Goal: Information Seeking & Learning: Stay updated

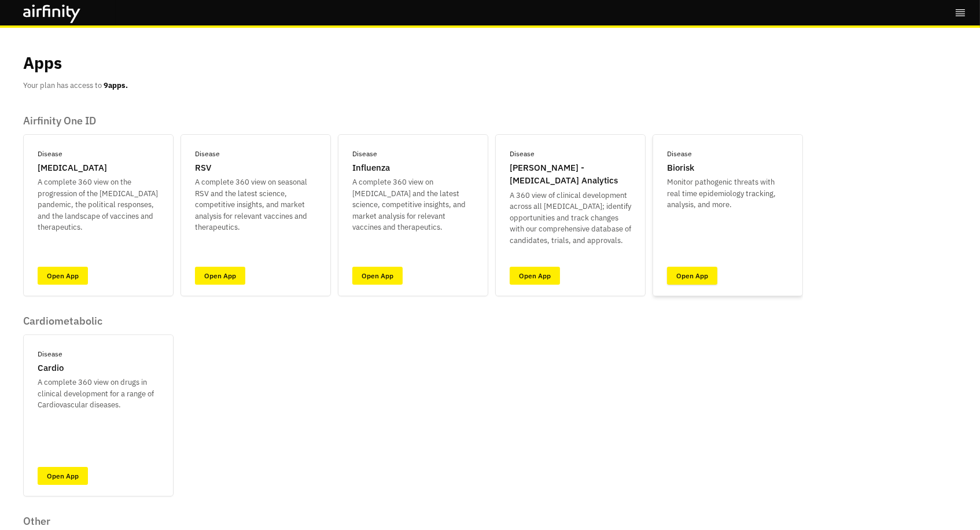
click at [699, 271] on link "Open App" at bounding box center [692, 276] width 50 height 18
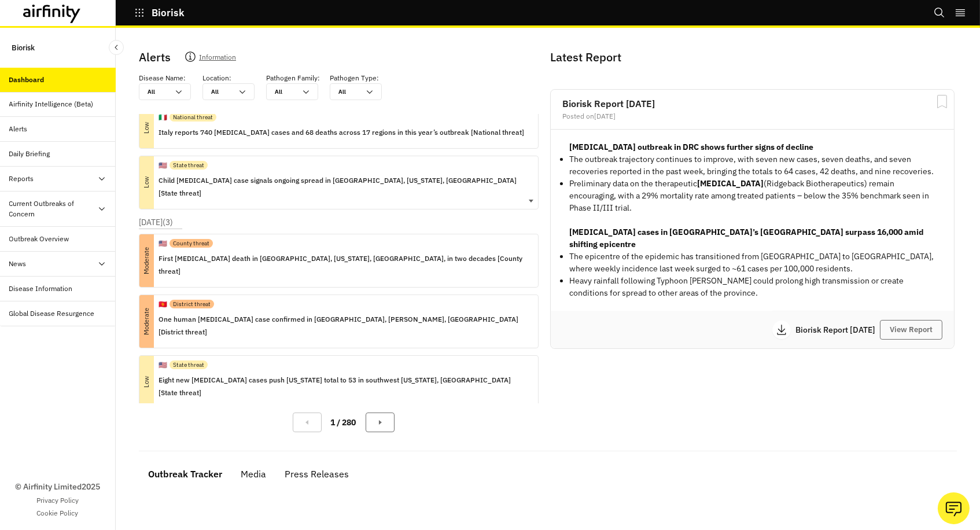
scroll to position [122, 0]
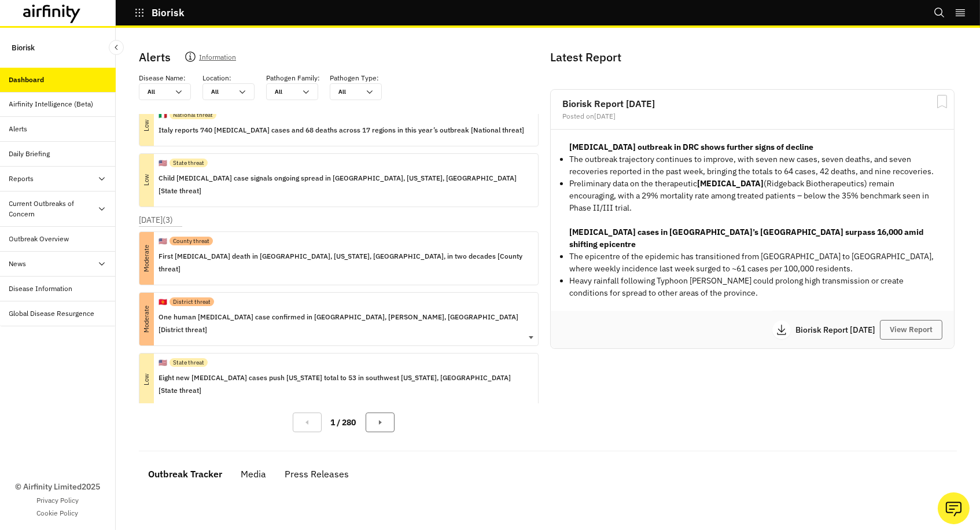
click at [257, 311] on p "One human anthrax case confirmed in Bospiek village, Jalal-Abad, Kyrgyzstan [Di…" at bounding box center [343, 323] width 370 height 25
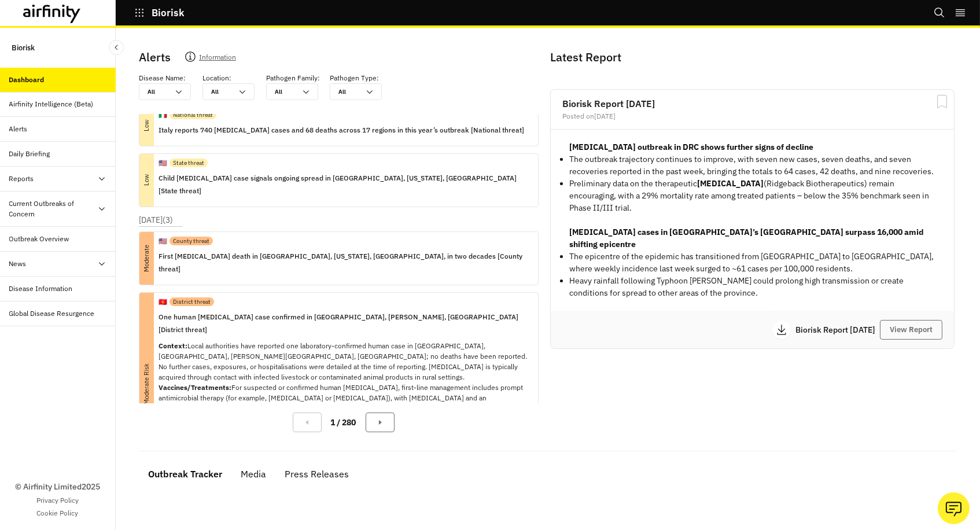
click at [83, 13] on div at bounding box center [69, 14] width 92 height 19
click at [61, 12] on icon at bounding box center [52, 14] width 58 height 19
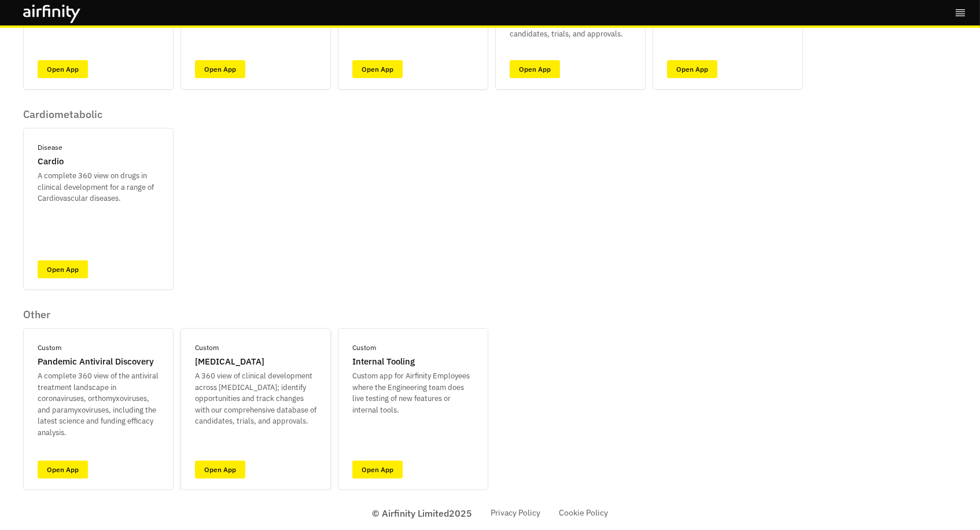
scroll to position [205, 0]
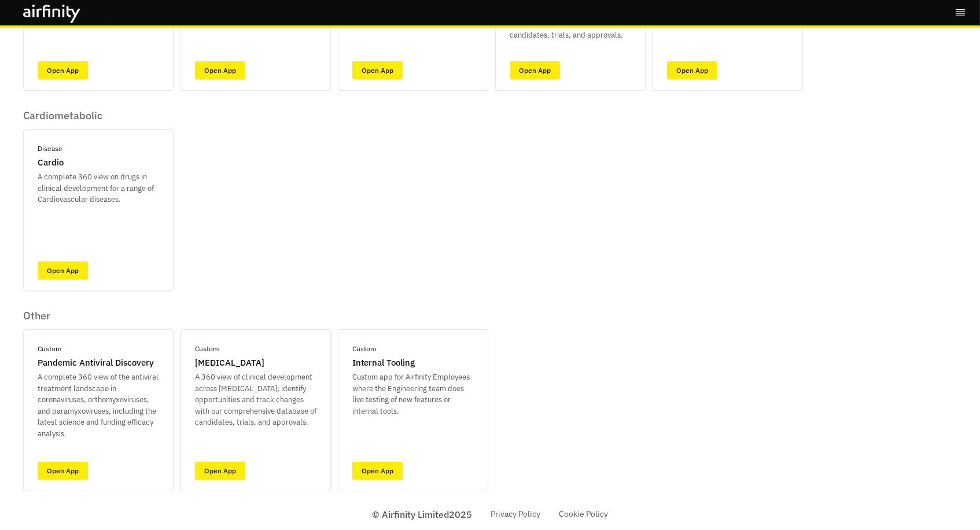
click at [207, 466] on link "Open App" at bounding box center [220, 471] width 50 height 18
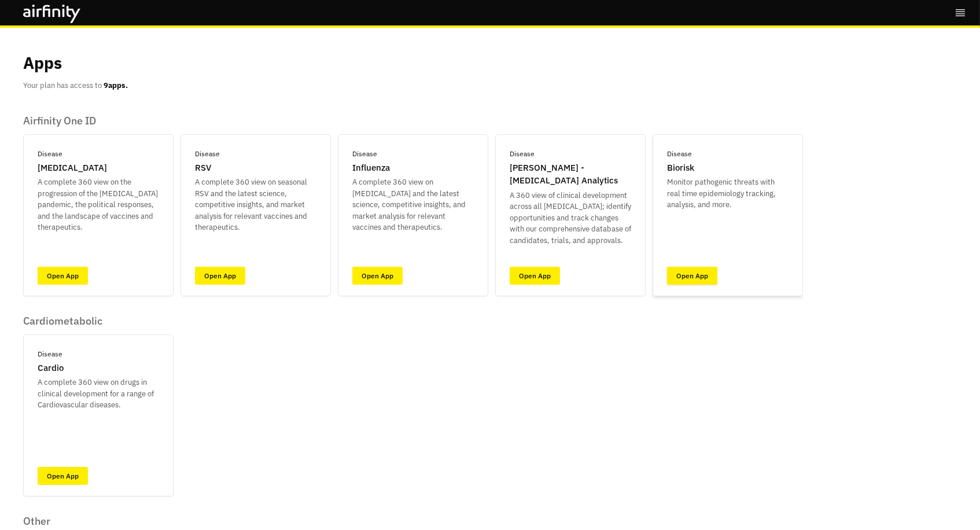
click at [677, 267] on link "Open App" at bounding box center [692, 276] width 50 height 18
